Goal: Task Accomplishment & Management: Use online tool/utility

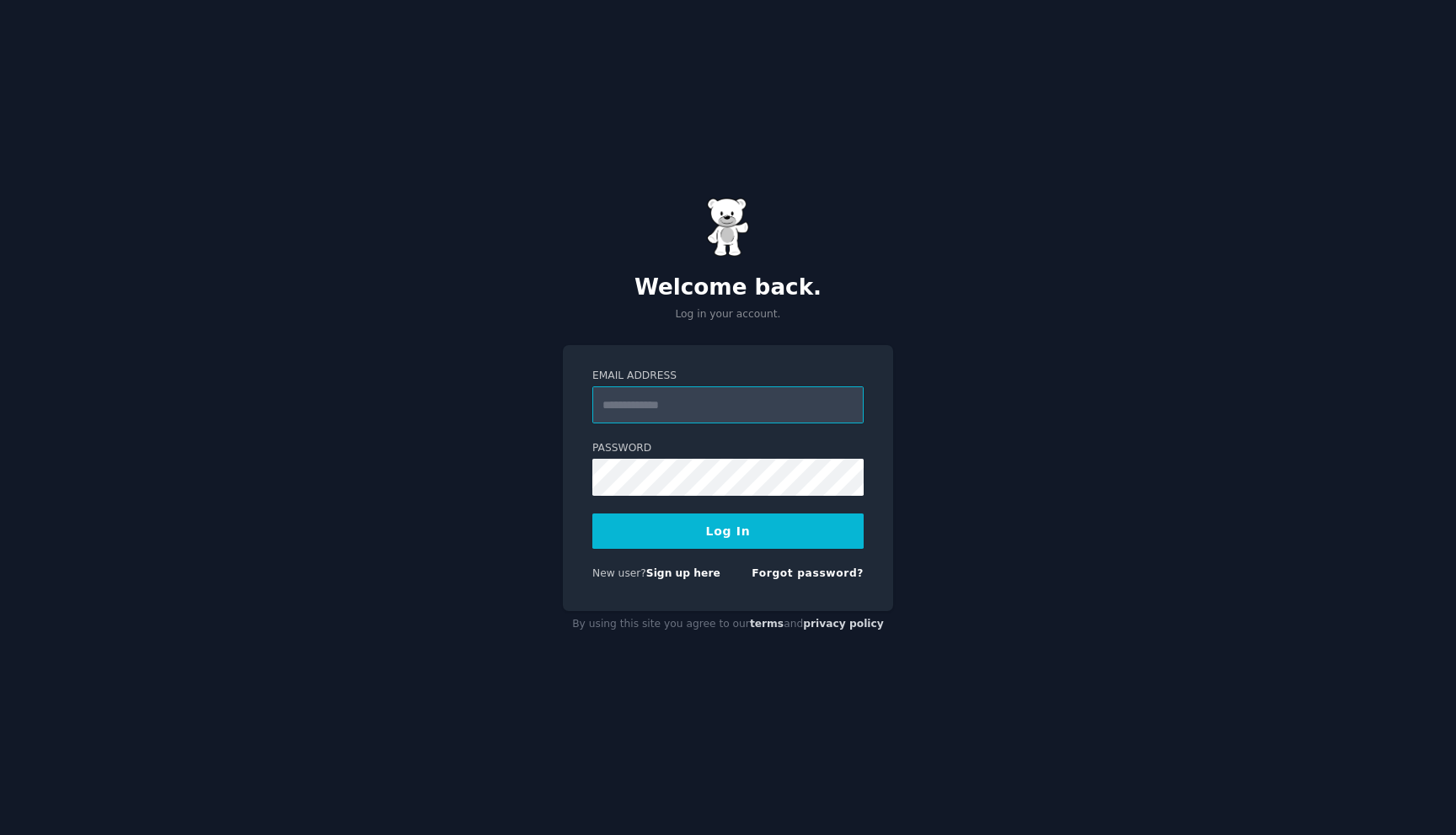
type input "**********"
click at [688, 537] on button "Log In" at bounding box center [728, 531] width 271 height 36
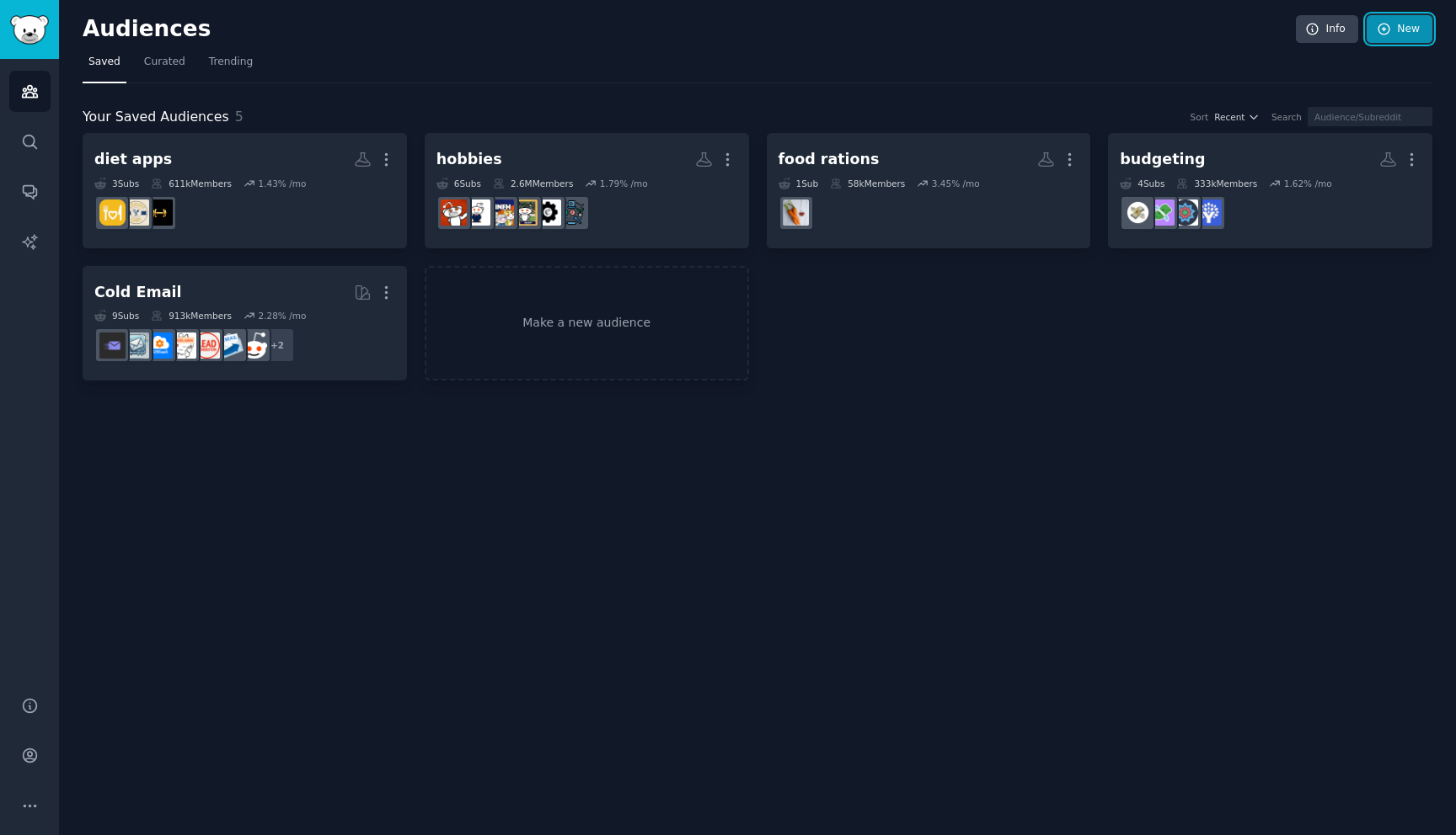
click at [1391, 31] on icon at bounding box center [1385, 29] width 15 height 15
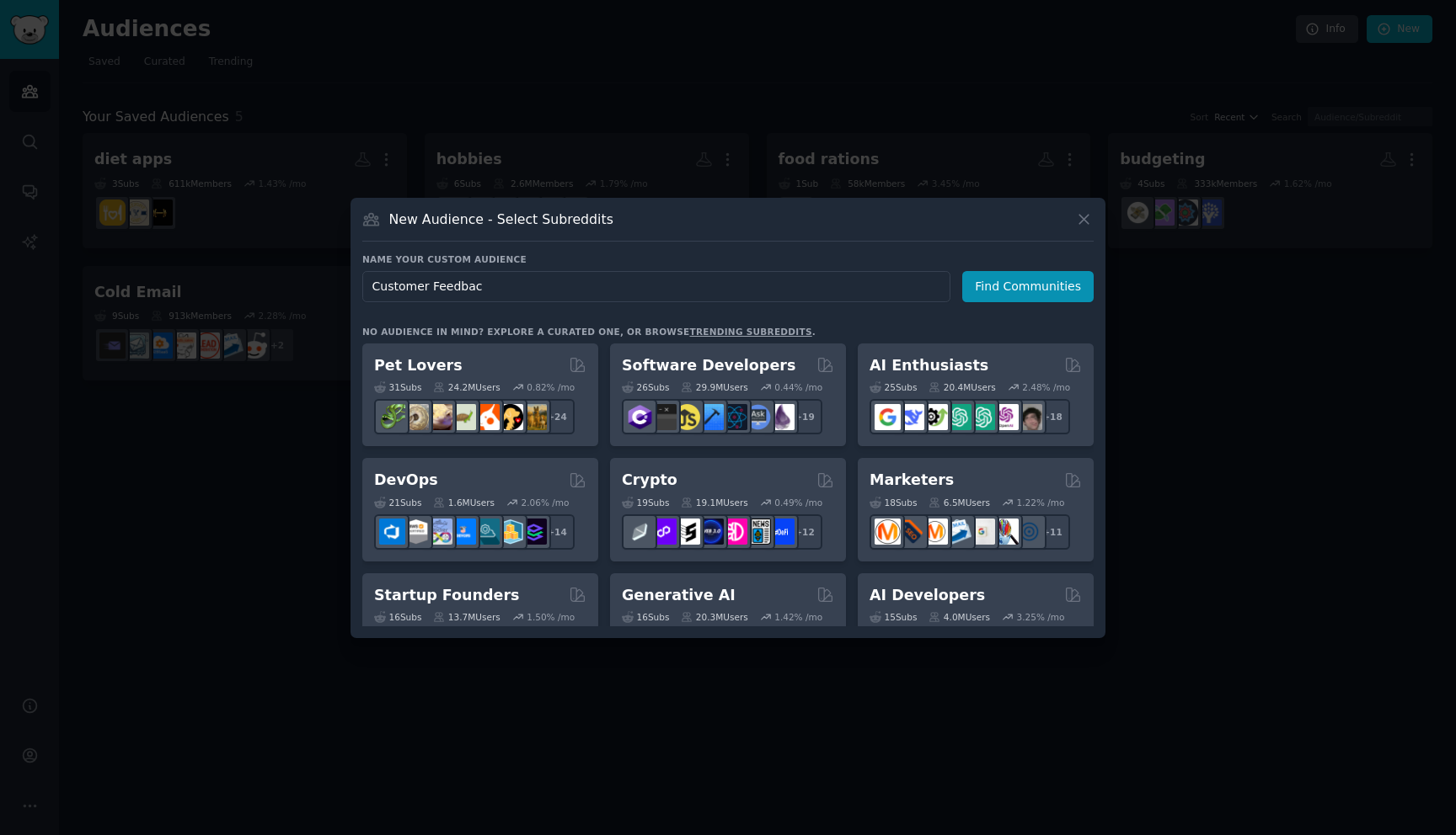
type input "Customer Feedback"
click at [989, 282] on button "Find Communities" at bounding box center [1028, 286] width 131 height 31
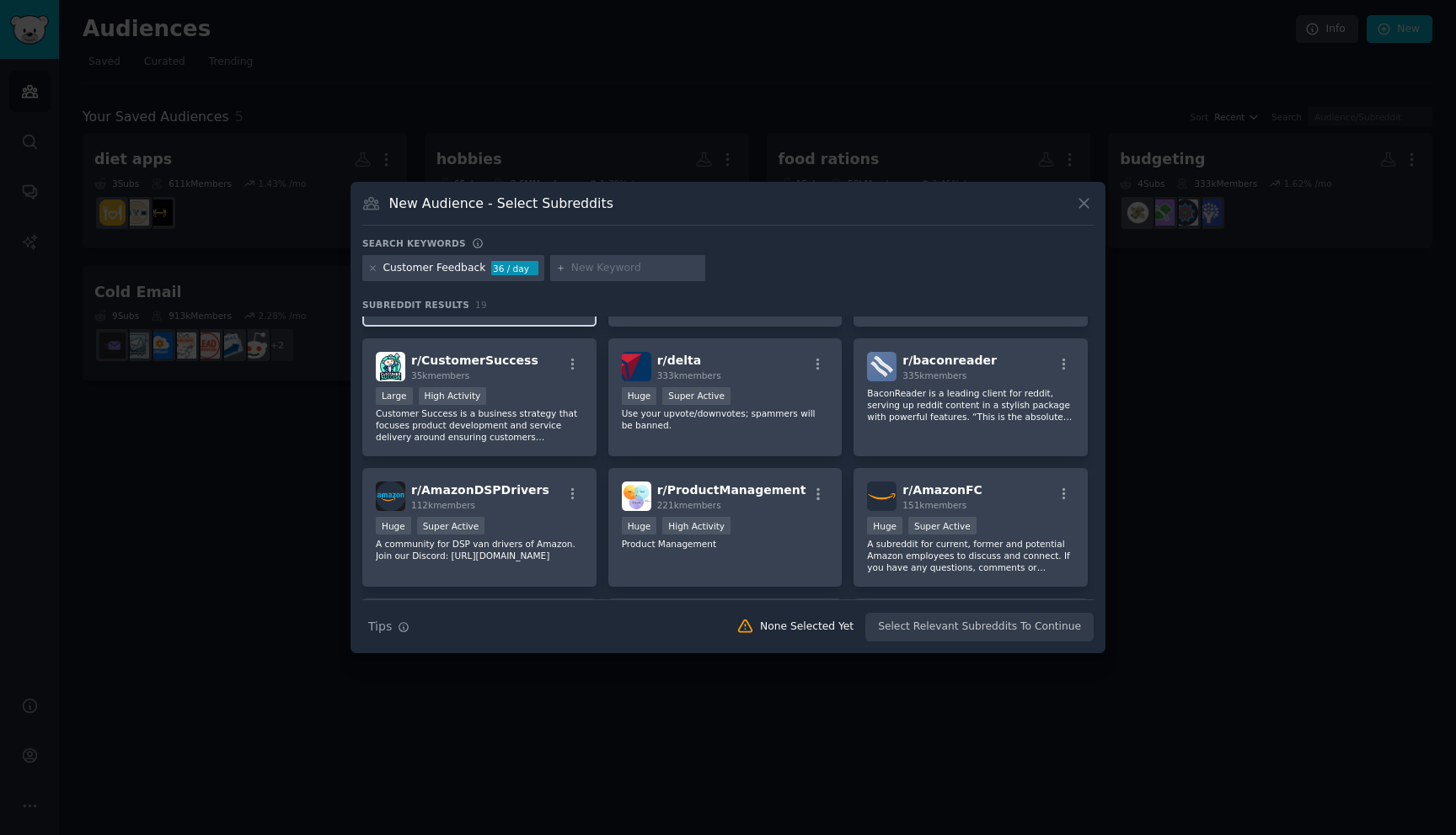
scroll to position [115, 0]
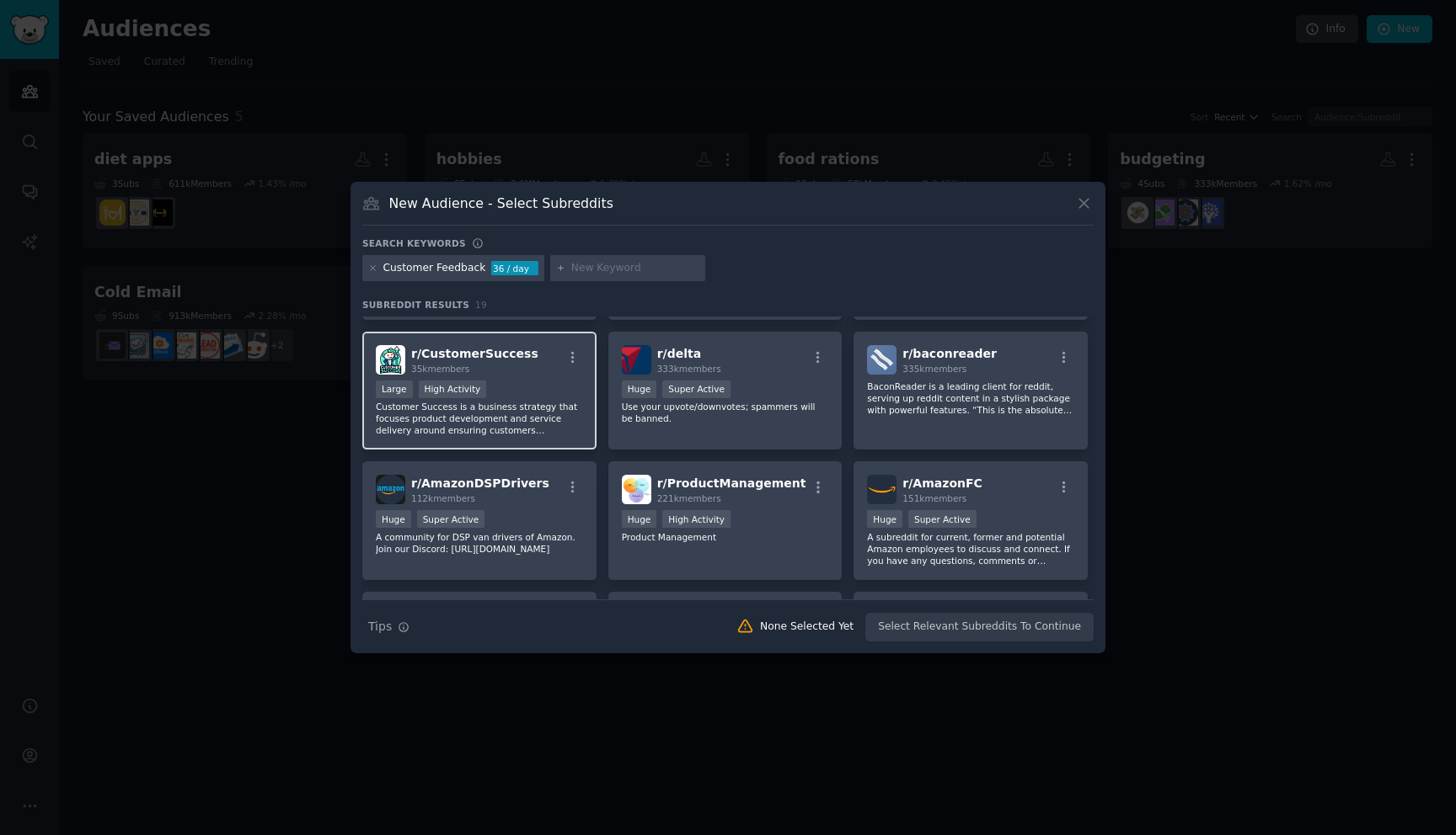
click at [496, 357] on span "r/ CustomerSuccess" at bounding box center [475, 354] width 128 height 13
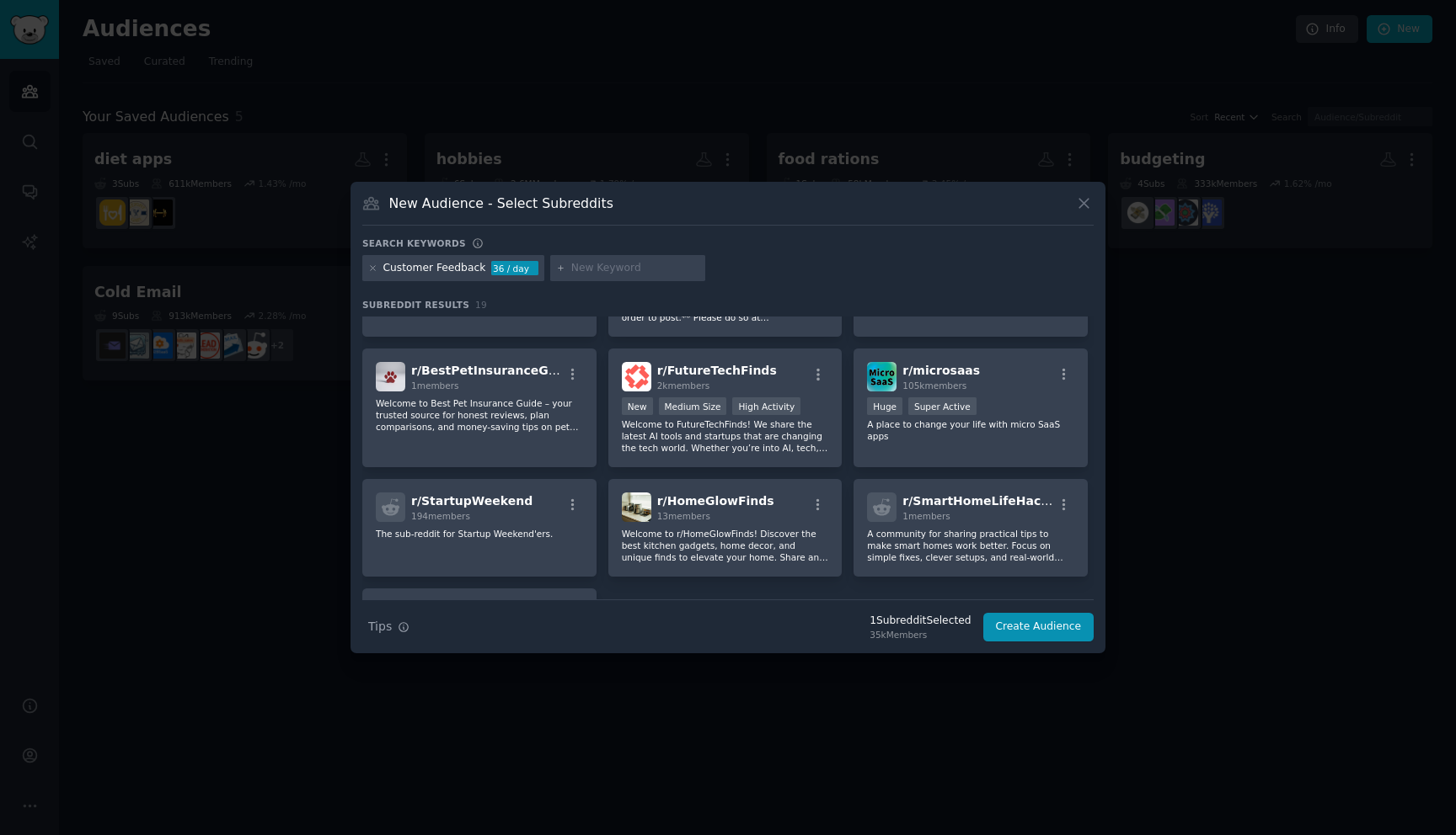
scroll to position [493, 0]
